Goal: Information Seeking & Learning: Learn about a topic

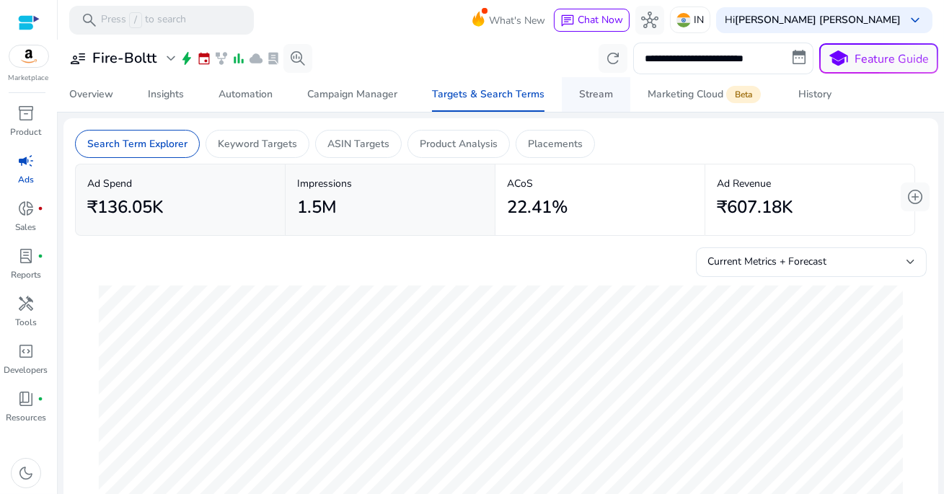
click at [593, 87] on span "Stream" at bounding box center [596, 94] width 34 height 35
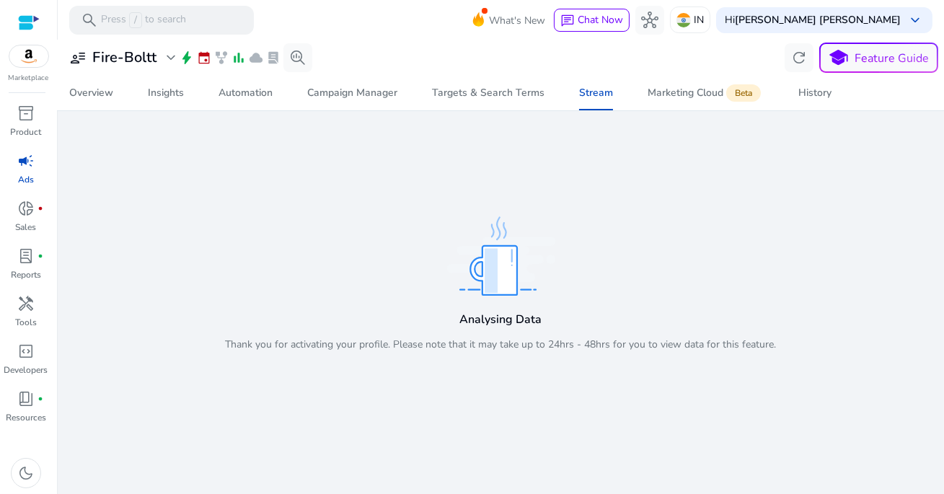
click at [564, 342] on p "Thank you for activating your profile. Please note that it may take up to 24hrs…" at bounding box center [501, 344] width 551 height 15
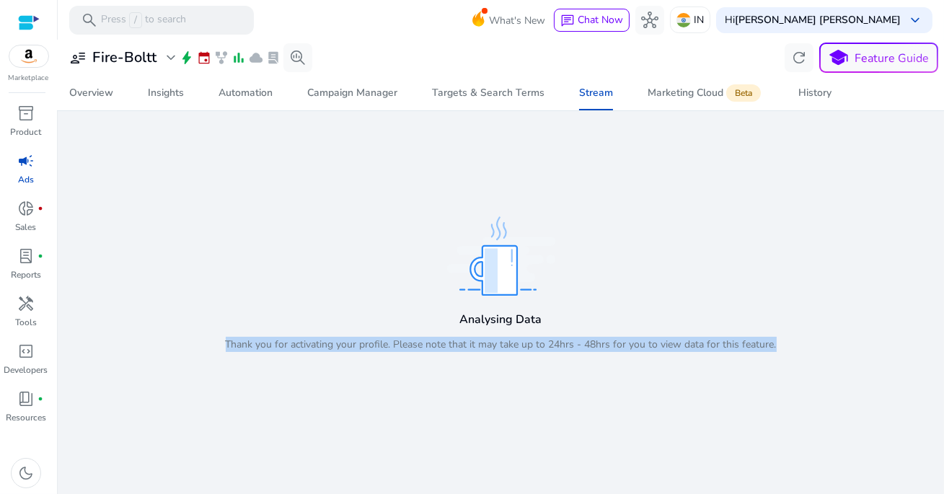
click at [604, 342] on p "Thank you for activating your profile. Please note that it may take up to 24hrs…" at bounding box center [501, 344] width 551 height 15
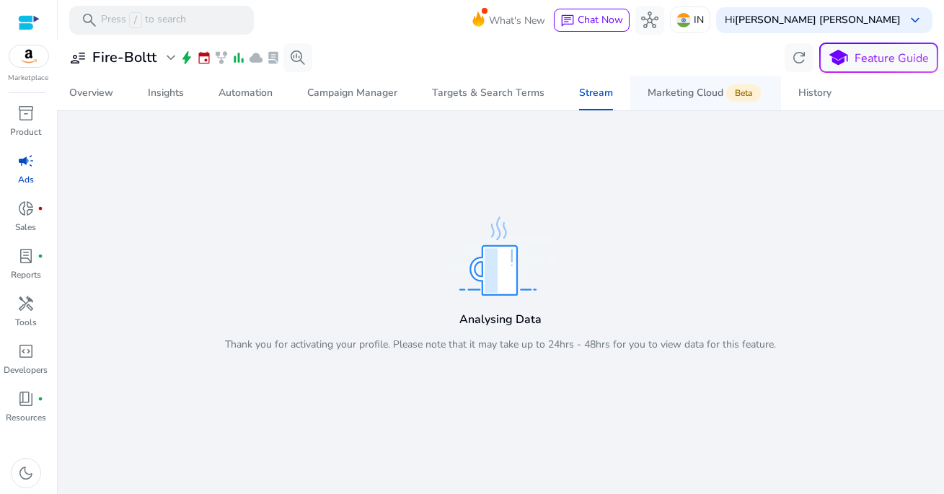
click at [693, 89] on div "Marketing Cloud Beta" at bounding box center [705, 93] width 116 height 12
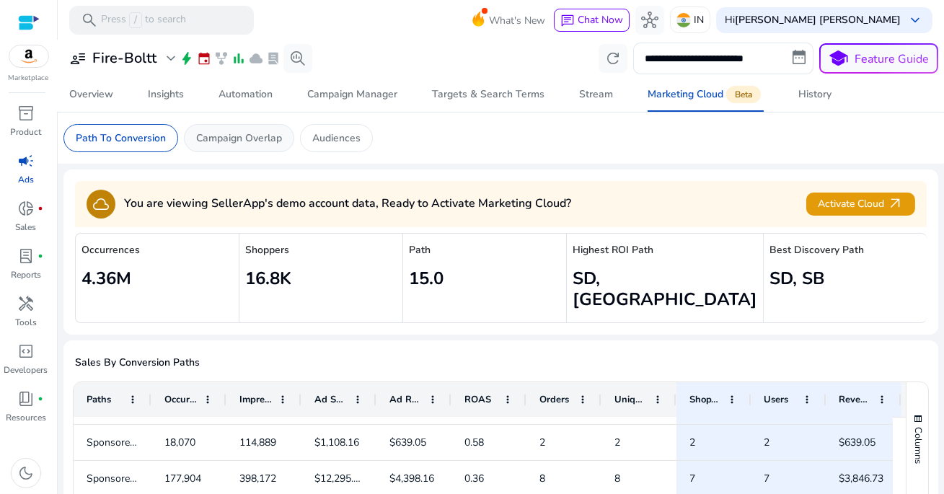
click at [254, 140] on p "Campaign Overlap" at bounding box center [239, 137] width 86 height 15
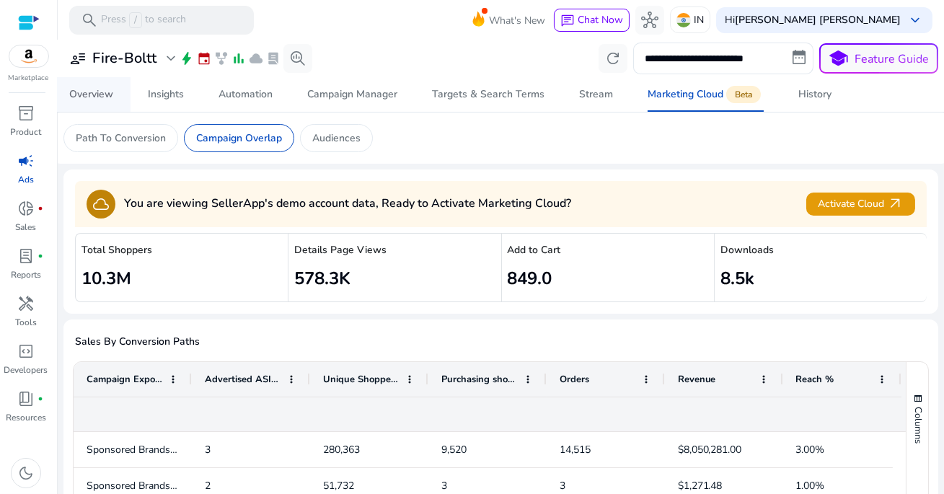
click at [105, 98] on div "Overview" at bounding box center [91, 94] width 44 height 10
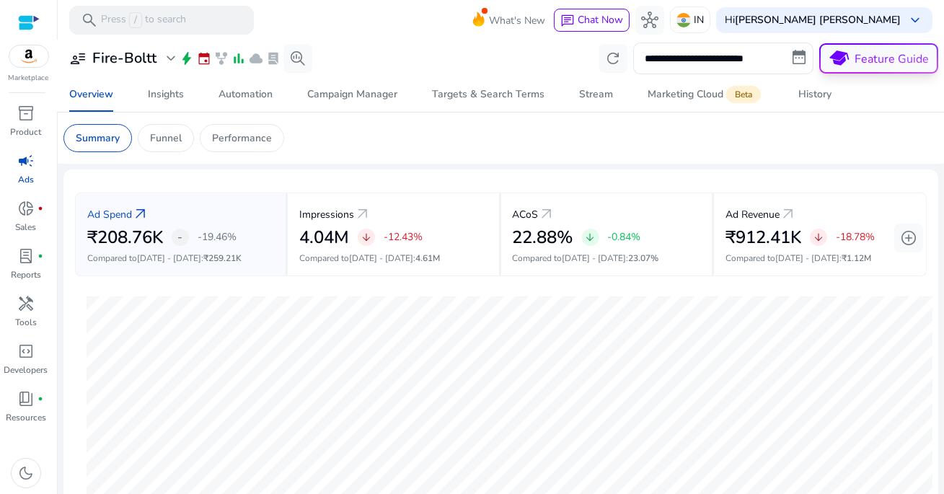
click at [869, 63] on p "Feature Guide" at bounding box center [892, 58] width 74 height 17
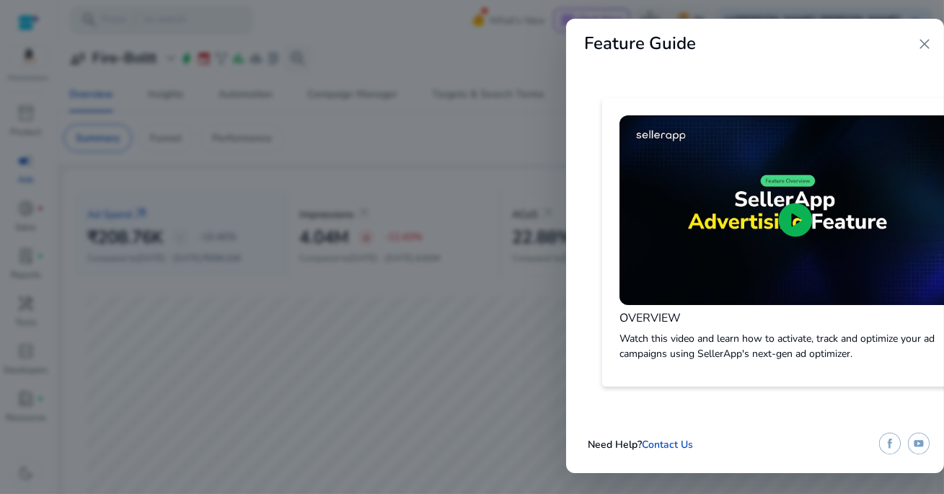
click at [929, 48] on span "close" at bounding box center [924, 43] width 17 height 17
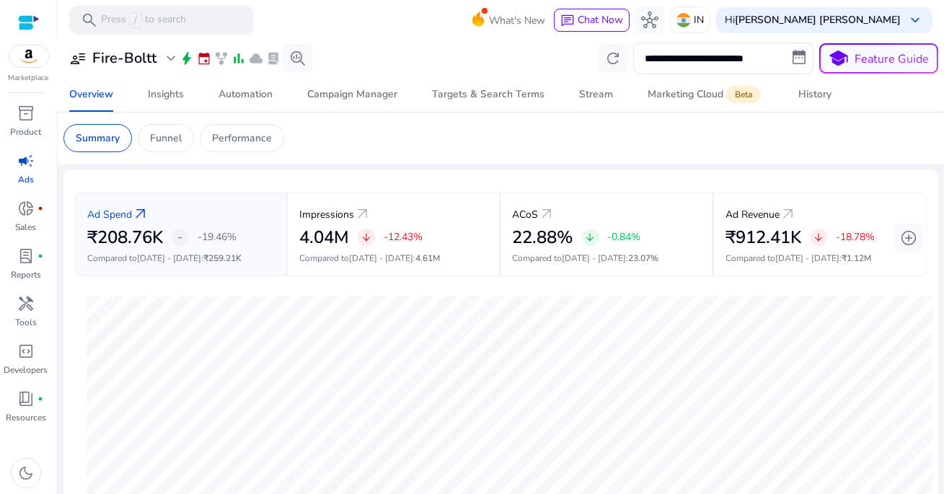
click at [700, 142] on app-sa-custom-tab "Summary Funnel Performance" at bounding box center [500, 138] width 875 height 28
click at [30, 253] on span "lab_profile" at bounding box center [25, 255] width 17 height 17
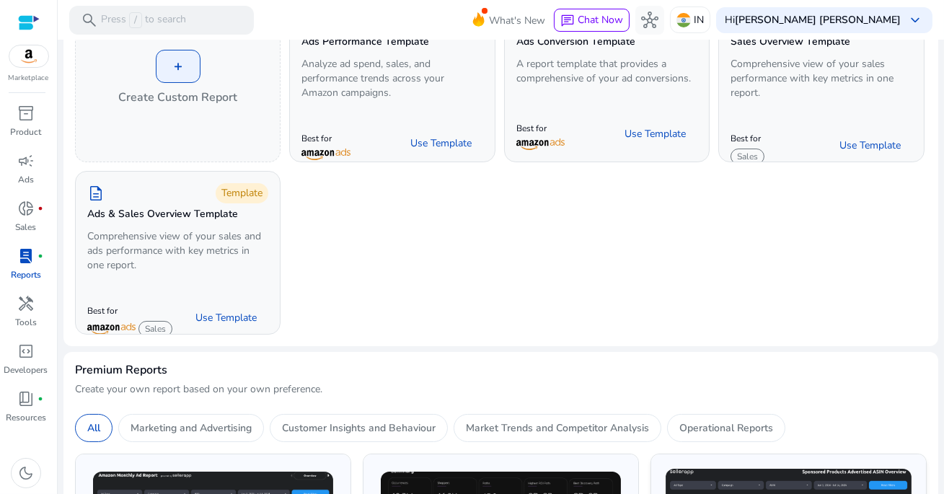
scroll to position [8, 0]
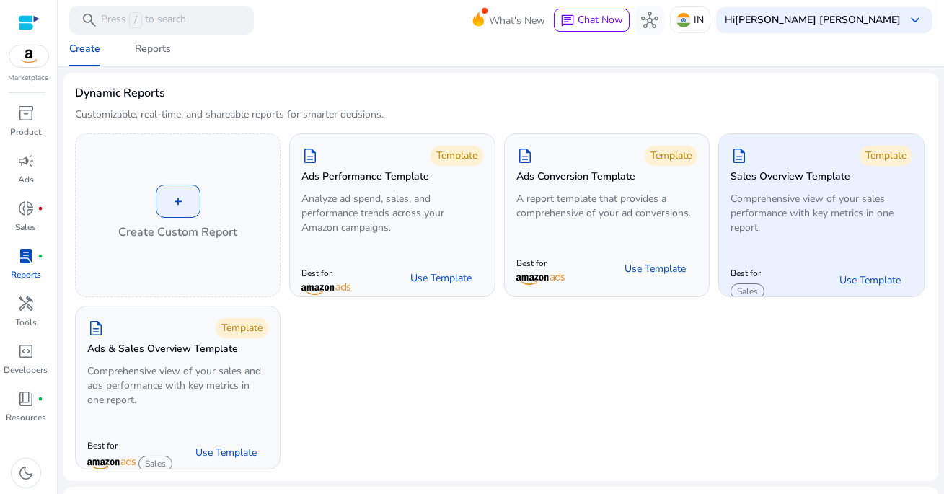
click at [782, 229] on p "Comprehensive view of your sales performance with key metrics in one report." at bounding box center [820, 213] width 181 height 43
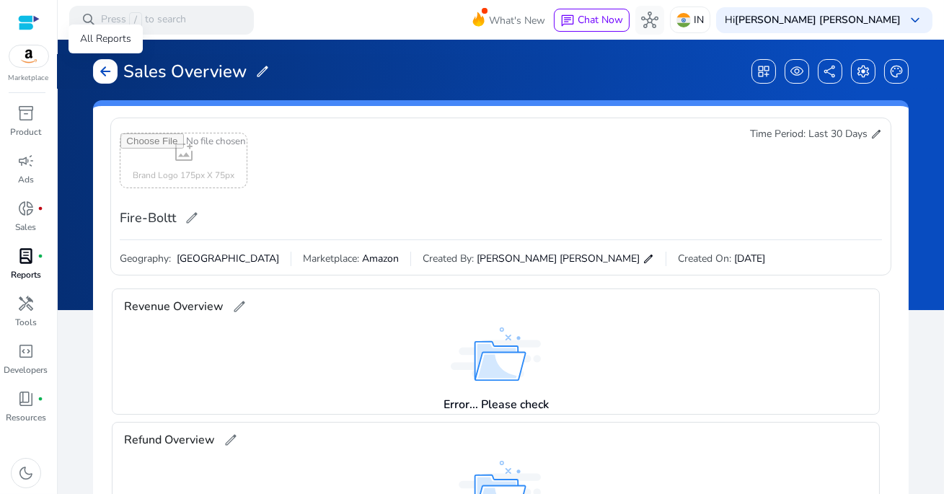
click at [98, 76] on span "arrow_back" at bounding box center [105, 71] width 14 height 14
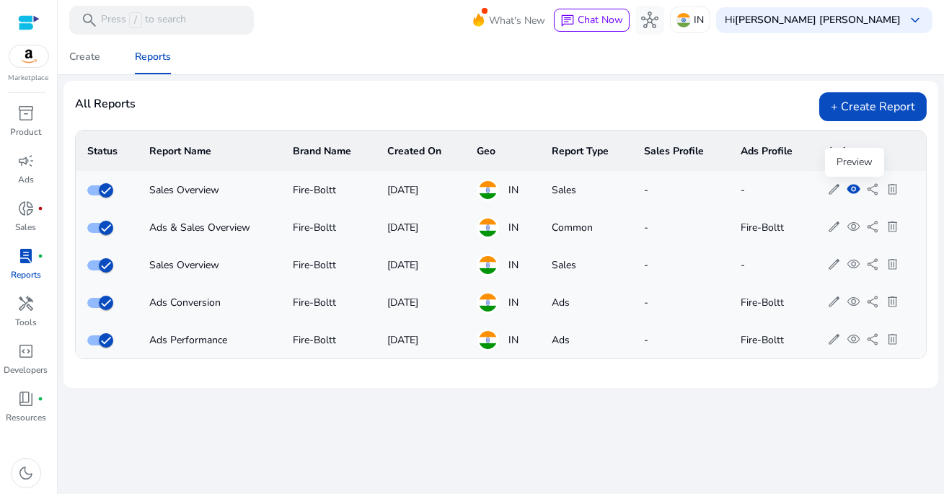
click at [851, 190] on span "visibility" at bounding box center [853, 189] width 14 height 14
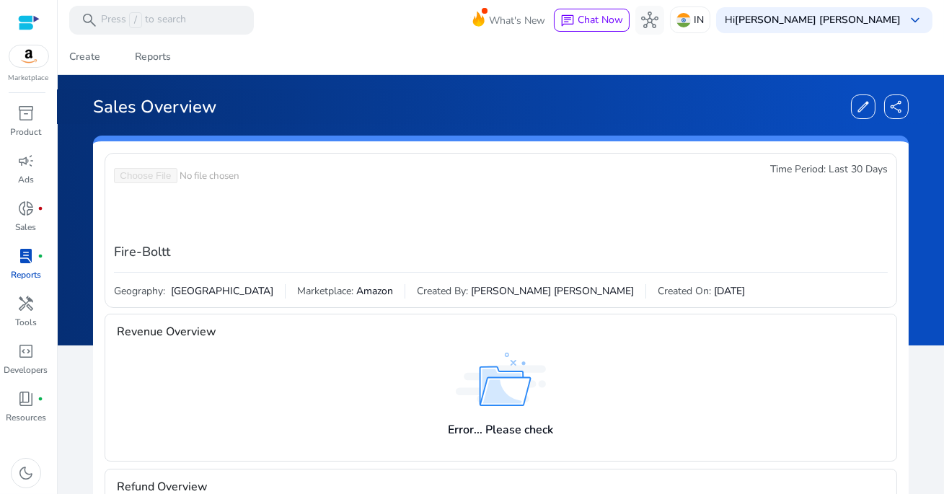
click at [851, 170] on span "Last 30 Days" at bounding box center [857, 169] width 59 height 14
click at [856, 102] on span "edit" at bounding box center [863, 106] width 14 height 14
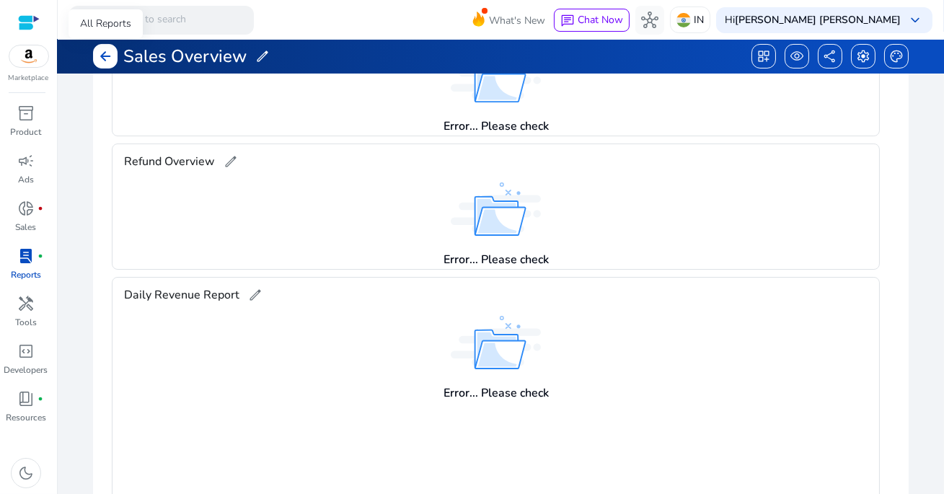
click at [103, 59] on span "arrow_back" at bounding box center [105, 56] width 14 height 14
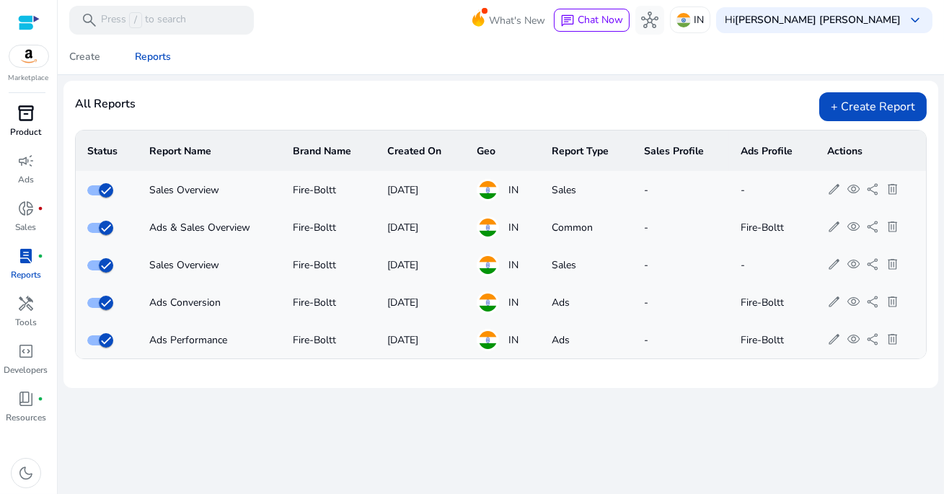
click at [31, 116] on span "inventory_2" at bounding box center [25, 113] width 17 height 17
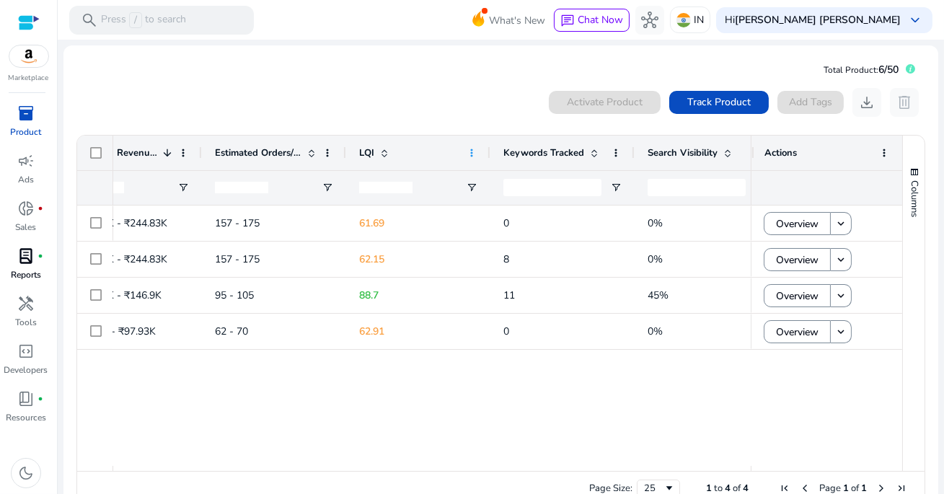
click at [471, 151] on span at bounding box center [472, 153] width 12 height 12
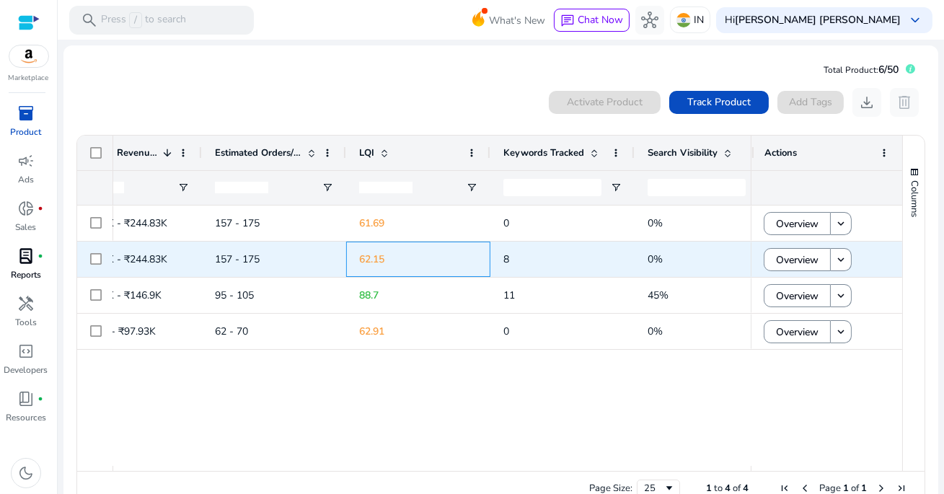
click at [424, 268] on p "62.15" at bounding box center [418, 259] width 118 height 30
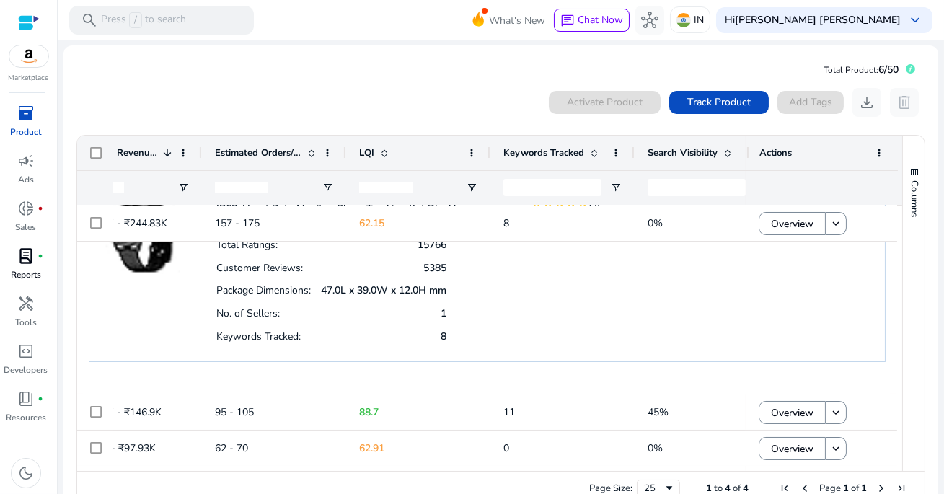
drag, startPoint x: 407, startPoint y: 309, endPoint x: 461, endPoint y: 311, distance: 54.8
click at [461, 311] on div "Total Ratings: 15766 Customer Reviews: 5385 Package Dimensions: 47.0L x 39.0W x…" at bounding box center [408, 290] width 384 height 114
click at [464, 324] on div "Total Ratings: 15766 Customer Reviews: 5385 Package Dimensions: 47.0L x 39.0W x…" at bounding box center [408, 290] width 384 height 114
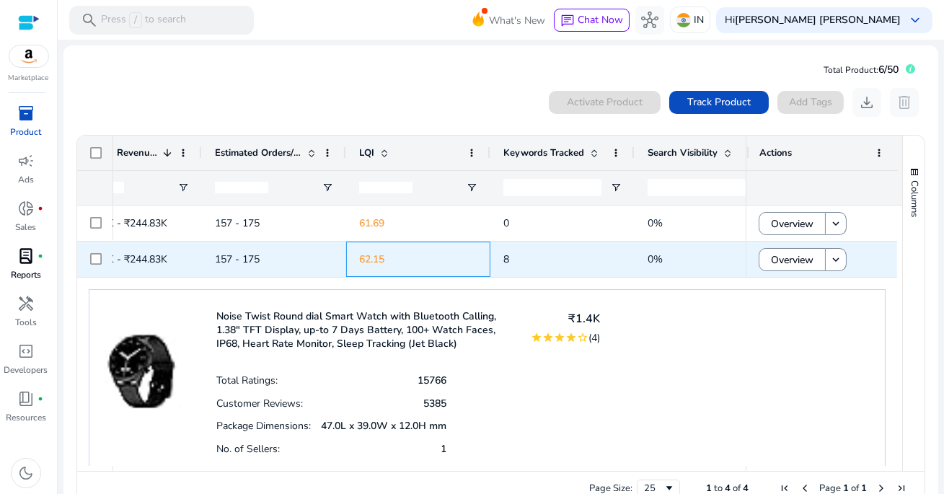
click at [386, 265] on p "62.15" at bounding box center [418, 259] width 118 height 30
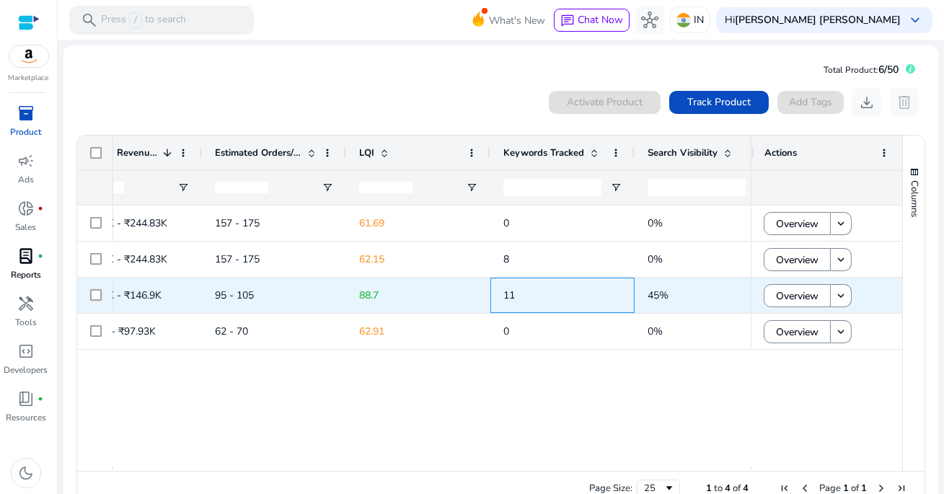
click at [537, 302] on span "11" at bounding box center [562, 295] width 118 height 30
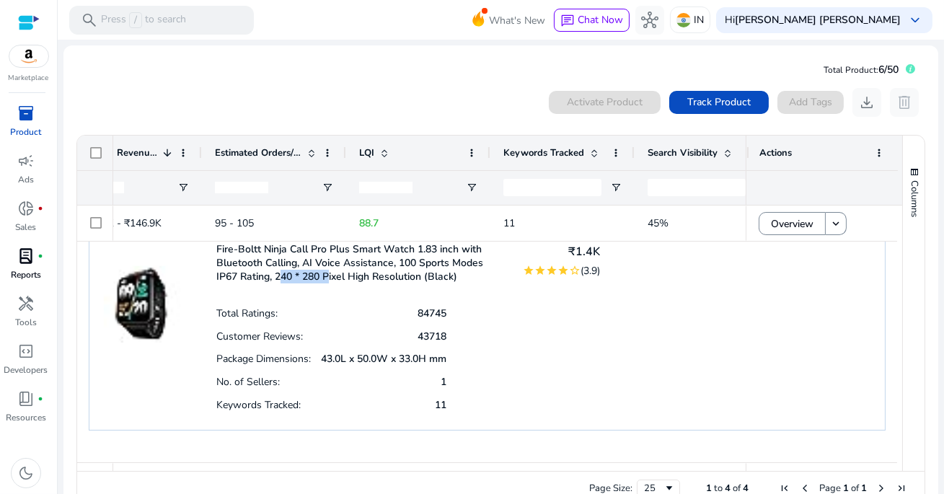
drag, startPoint x: 275, startPoint y: 277, endPoint x: 323, endPoint y: 277, distance: 47.6
click at [323, 277] on p "Fire-Boltt Ninja Call Pro Plus Smart Watch 1.83 inch with Bluetooth Calling, AI…" at bounding box center [360, 262] width 288 height 41
click at [340, 280] on p "Fire-Boltt Ninja Call Pro Plus Smart Watch 1.83 inch with Bluetooth Calling, AI…" at bounding box center [360, 262] width 288 height 41
drag, startPoint x: 324, startPoint y: 273, endPoint x: 469, endPoint y: 273, distance: 144.2
click at [469, 273] on p "Fire-Boltt Ninja Call Pro Plus Smart Watch 1.83 inch with Bluetooth Calling, AI…" at bounding box center [360, 262] width 288 height 41
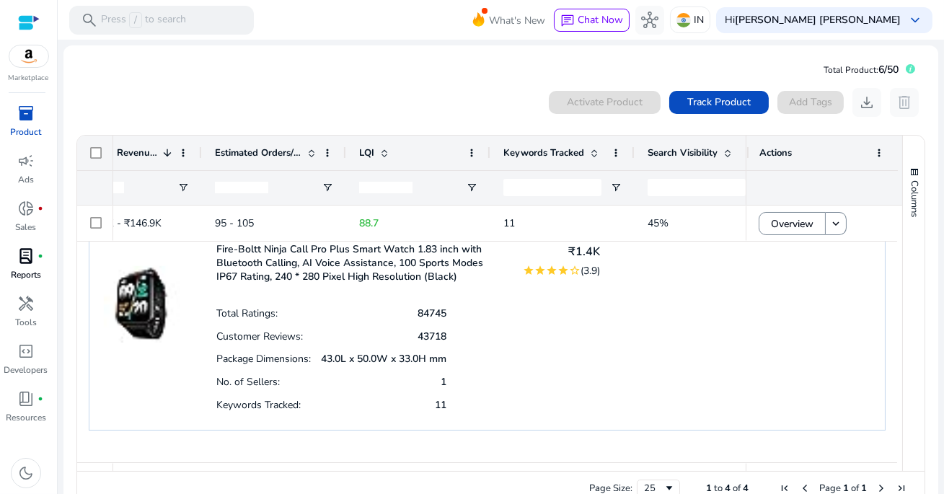
click at [469, 273] on p "Fire-Boltt Ninja Call Pro Plus Smart Watch 1.83 inch with Bluetooth Calling, AI…" at bounding box center [360, 262] width 288 height 41
drag, startPoint x: 396, startPoint y: 263, endPoint x: 461, endPoint y: 265, distance: 65.6
click at [461, 265] on p "Fire-Boltt Ninja Call Pro Plus Smart Watch 1.83 inch with Bluetooth Calling, AI…" at bounding box center [360, 262] width 288 height 41
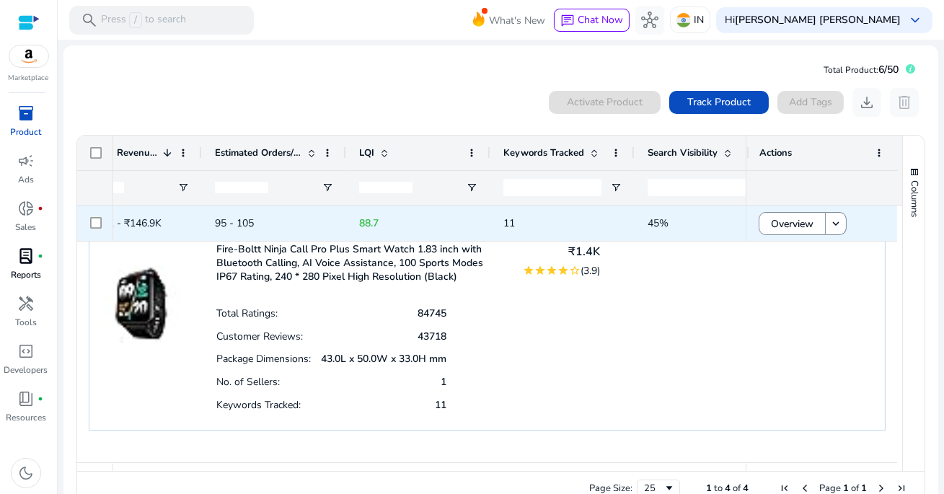
click at [448, 231] on p "88.7" at bounding box center [418, 223] width 118 height 30
